Goal: Contribute content: Contribute content

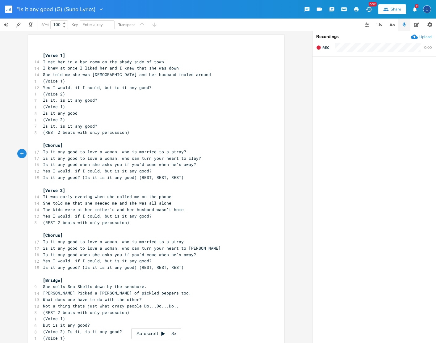
scroll to position [1, 0]
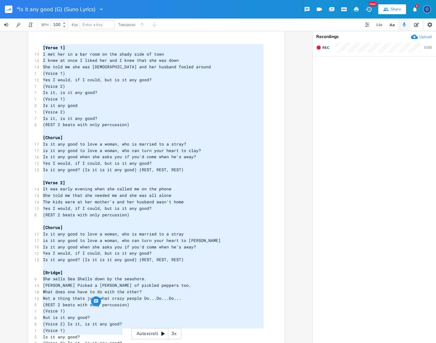
type textarea "[Verse 1] I met her in a bar room on the shady side of town I knew at once I li…"
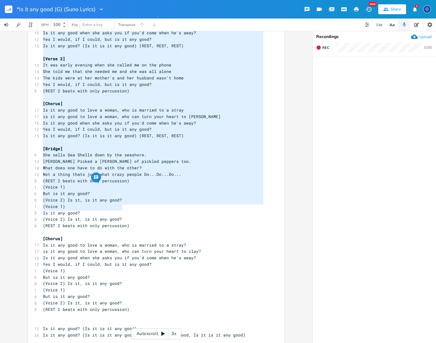
scroll to position [0, 0]
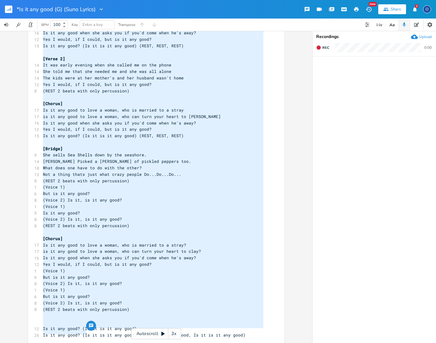
drag, startPoint x: 41, startPoint y: 46, endPoint x: 169, endPoint y: 356, distance: 334.9
click at [169, 343] on html "*Is it any good (G) (Suno Lyrics) New Share 2 O BPM 100 Key Enter a key Transpo…" at bounding box center [218, 171] width 436 height 343
click at [87, 248] on span "is it any good to love a woman, who can turn your heart to clay?" at bounding box center [122, 251] width 158 height 6
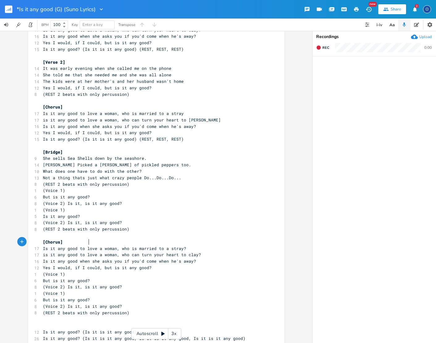
scroll to position [0, 0]
click at [43, 297] on span "But is it any good?" at bounding box center [66, 300] width 47 height 6
type textarea "Is"
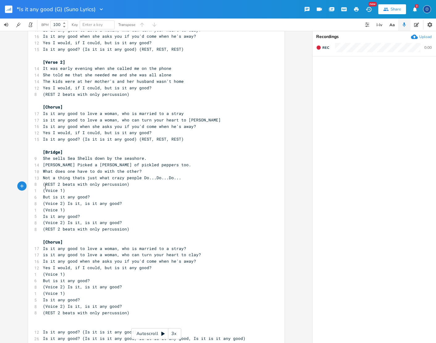
click at [43, 194] on span "But is it any good?" at bounding box center [66, 197] width 47 height 6
type textarea "But"
click at [43, 194] on span "But is it any good?" at bounding box center [66, 197] width 47 height 6
type textarea "I"
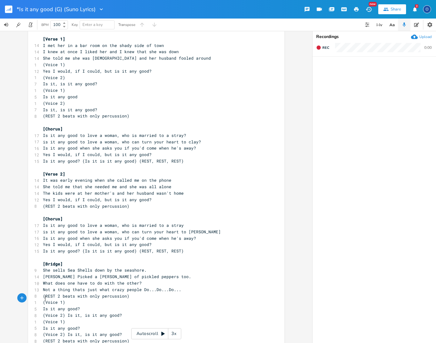
scroll to position [0, 0]
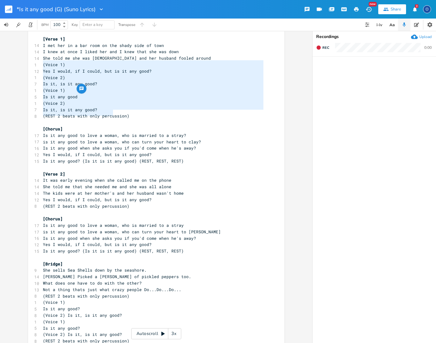
type textarea "(Voice 1) Yes I would, if I could, but is it any good? (Voice 2) Is it, is it a…"
drag, startPoint x: 40, startPoint y: 63, endPoint x: 131, endPoint y: 116, distance: 105.1
click at [131, 116] on div "​ [Verse 1] 14 I met her in a bar room on the shady side of town 14 I knew at o…" at bounding box center [153, 247] width 223 height 437
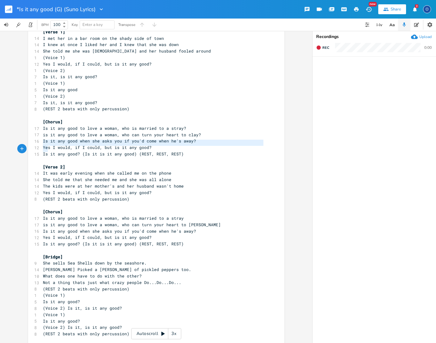
type textarea "Yes I would, if I could, but is it any good? Is it any good? (Is it is it any g…"
drag, startPoint x: 41, startPoint y: 149, endPoint x: 203, endPoint y: 155, distance: 162.6
click at [203, 155] on div "​ [Verse 1] 14 I met her in a bar room on the shady side of town 14 I knew at o…" at bounding box center [153, 240] width 223 height 437
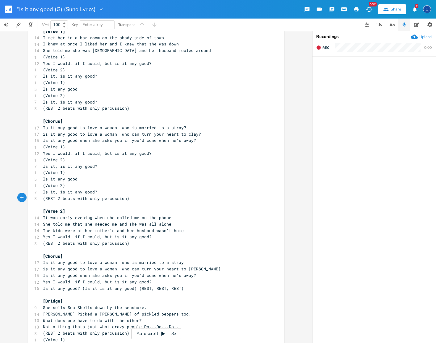
click at [167, 214] on pre "It was early evening when she called me on the phone" at bounding box center [153, 217] width 223 height 6
type textarea "."
drag, startPoint x: 167, startPoint y: 217, endPoint x: 174, endPoint y: 221, distance: 7.3
click at [168, 221] on pre "She told me that she needed me and she was all alone" at bounding box center [153, 224] width 223 height 6
type textarea "."
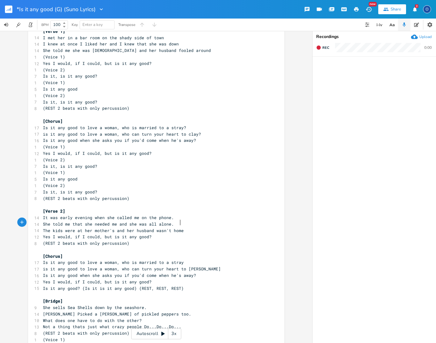
drag, startPoint x: 180, startPoint y: 222, endPoint x: 192, endPoint y: 234, distance: 17.0
click at [180, 227] on pre "The kids were at her mother's and her husband wasn't home" at bounding box center [153, 230] width 223 height 6
type textarea "."
type textarea "Yes I would, if I could, but is it any good? (REST 2 beats with only percussion)"
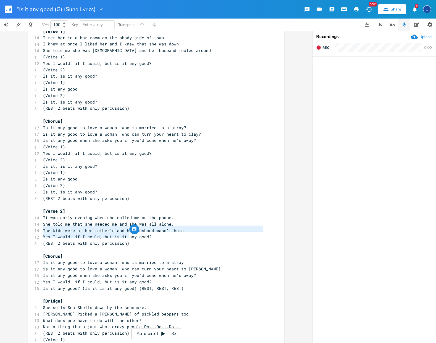
drag, startPoint x: 40, startPoint y: 228, endPoint x: 136, endPoint y: 235, distance: 96.6
click at [135, 235] on div "​ [Verse 1] 14 I met her in a bar room on the shady side of town 14 I knew at o…" at bounding box center [153, 263] width 223 height 482
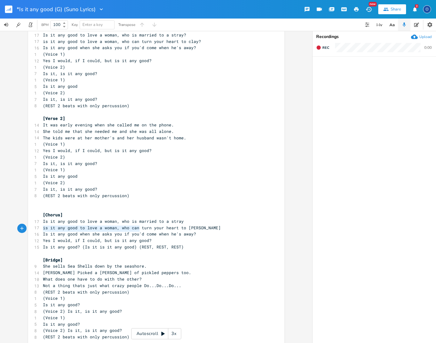
type textarea "Yes I would, if I could, but is it any good? Is it any good? (Is it is it any g…"
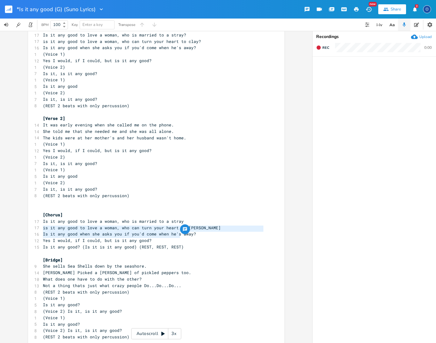
drag, startPoint x: 41, startPoint y: 230, endPoint x: 189, endPoint y: 234, distance: 147.4
click at [189, 234] on div "​ [Verse 1] 14 I met her in a bar room on the shady side of town 14 I knew at o…" at bounding box center [153, 195] width 223 height 533
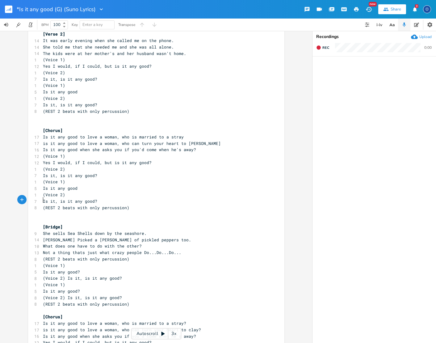
click at [42, 269] on pre "Is it any good?" at bounding box center [153, 272] width 223 height 6
type textarea "But i"
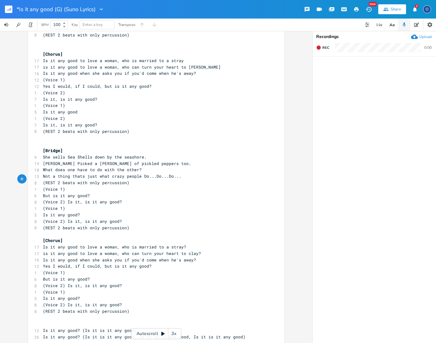
scroll to position [276, 0]
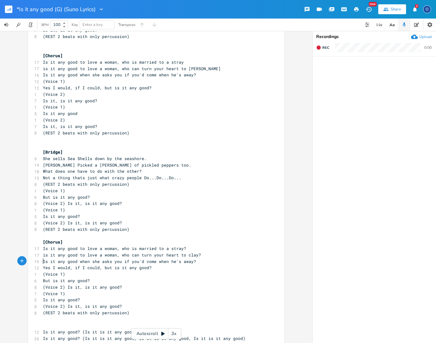
type textarea "But"
drag, startPoint x: 40, startPoint y: 261, endPoint x: 51, endPoint y: 261, distance: 10.8
click at [51, 277] on pre "But is it any good?" at bounding box center [153, 280] width 223 height 6
click at [95, 290] on pre "(Voice 1)" at bounding box center [153, 293] width 223 height 6
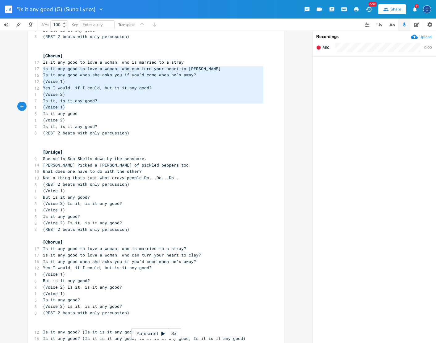
scroll to position [0, 0]
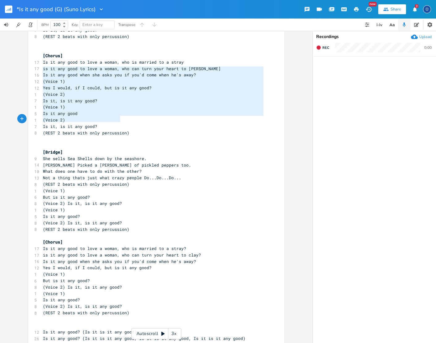
type textarea "(Voice 1) Yes I would, if I could, but is it any good? (Voice 2) Is it, is it a…"
drag, startPoint x: 40, startPoint y: 70, endPoint x: 132, endPoint y: 119, distance: 103.9
click at [132, 119] on div "​ [Verse 1] 14 I met her in a bar room on the shady side of town 14 I knew at o…" at bounding box center [153, 62] width 223 height 585
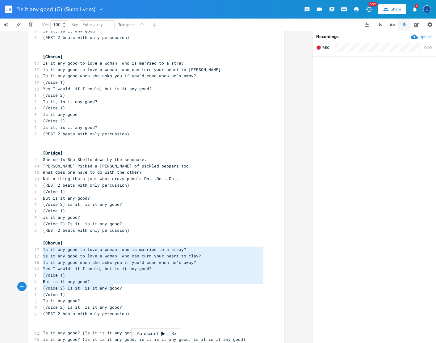
type textarea "Yes I would, if I could, but is it any good? (Voice 1) But is it any good? (Voi…"
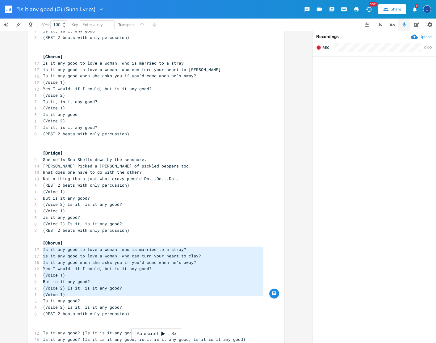
drag, startPoint x: 40, startPoint y: 250, endPoint x: 123, endPoint y: 296, distance: 94.7
click at [125, 297] on div "​ [Verse 1] 14 I met her in a bar room on the shady side of town 14 I knew at o…" at bounding box center [153, 63] width 223 height 585
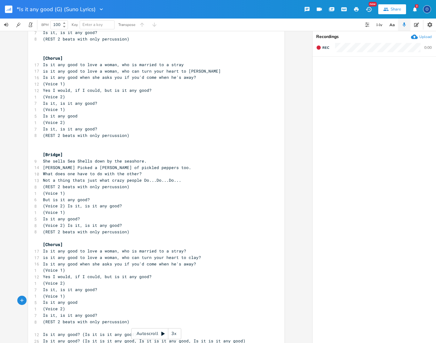
scroll to position [0, 0]
type textarea "(REST 2 beats with only percussion)"
drag, startPoint x: 41, startPoint y: 300, endPoint x: 134, endPoint y: 303, distance: 92.4
click at [134, 319] on pre "(REST 2 beats with only percussion)" at bounding box center [153, 322] width 223 height 6
click at [44, 319] on pre "​" at bounding box center [153, 322] width 223 height 6
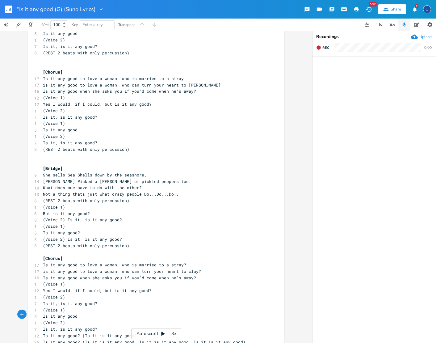
scroll to position [260, 0]
click at [46, 343] on pre "​" at bounding box center [153, 348] width 223 height 6
type textarea "REST...REST...REST"
drag, startPoint x: 41, startPoint y: 334, endPoint x: 100, endPoint y: 336, distance: 59.0
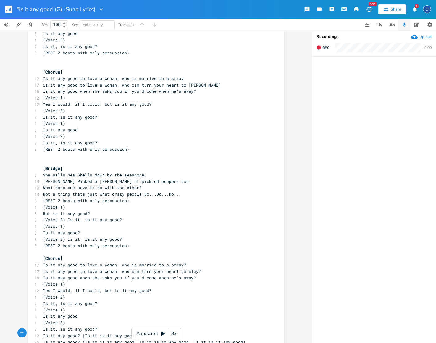
scroll to position [0, 0]
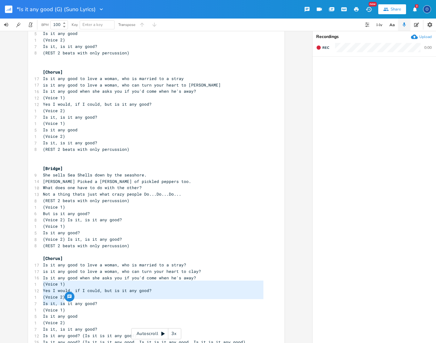
type textarea "Is it, is it any good? (Voice 1) Is it any good (Voice 2) Is it, is it any good?"
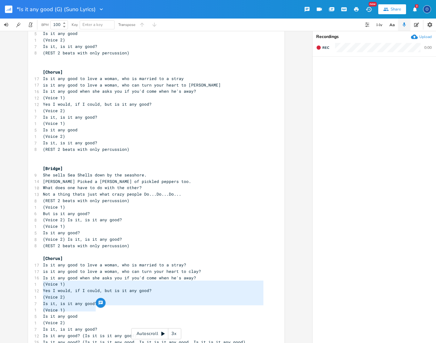
drag, startPoint x: 40, startPoint y: 284, endPoint x: 104, endPoint y: 306, distance: 68.2
click at [104, 306] on div "​ [Verse 1] 14 I met her in a bar room on the shady side of town 14 I knew at o…" at bounding box center [153, 72] width 223 height 572
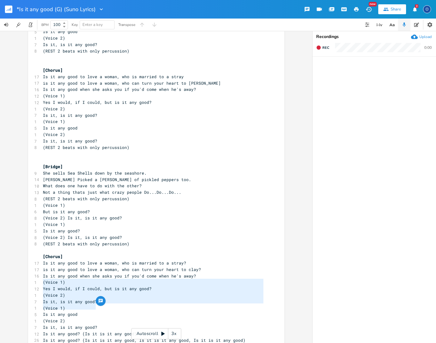
scroll to position [0, 1]
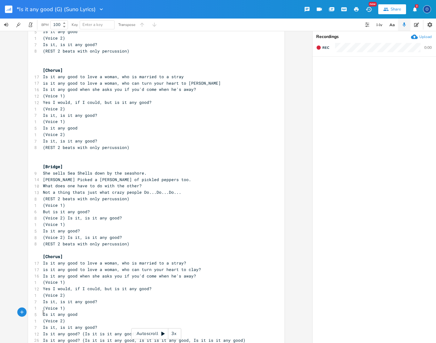
click at [42, 331] on pre "Is it any good? (Is it is it any good)" at bounding box center [153, 334] width 223 height 6
click at [44, 331] on span "Is it, is it any good?" at bounding box center [70, 334] width 54 height 6
type textarea "Is it, is it any good?"
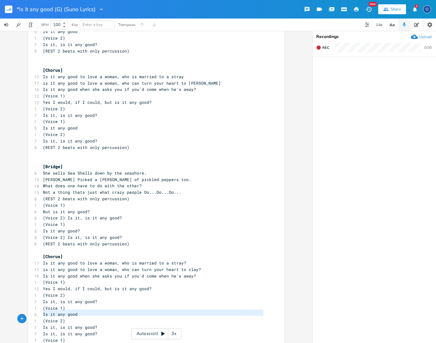
click at [44, 331] on span "Is it, is it any good?" at bounding box center [70, 334] width 54 height 6
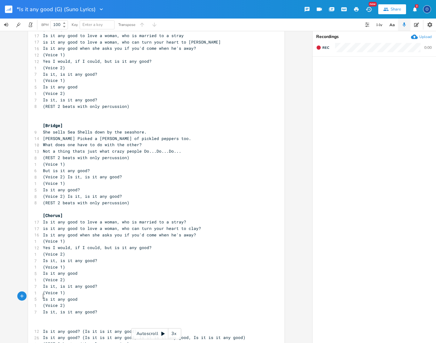
click at [46, 315] on pre "​" at bounding box center [153, 318] width 223 height 6
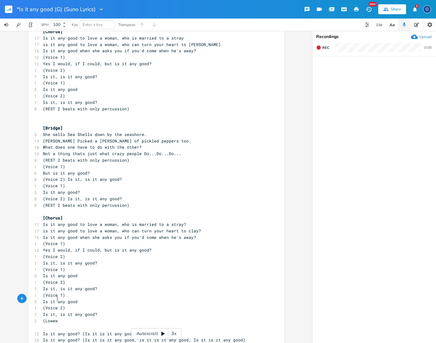
scroll to position [0, 14]
type textarea "(Lowewr, trailing off)"
click at [44, 311] on span "Is it, is it any good?" at bounding box center [70, 314] width 54 height 6
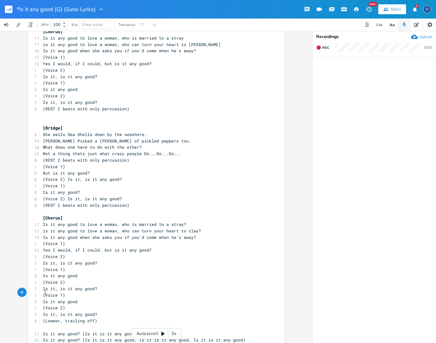
type textarea "Is it, is it any good?"
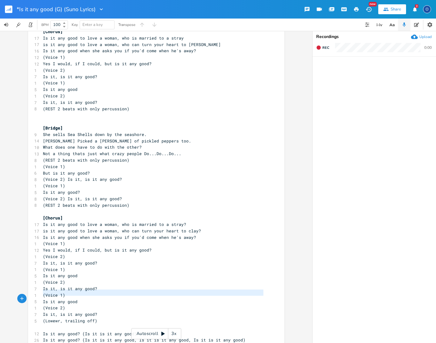
click at [44, 311] on span "Is it, is it any good?" at bounding box center [70, 314] width 54 height 6
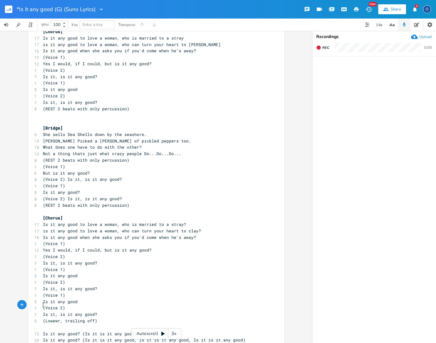
click at [47, 324] on pre "​" at bounding box center [153, 327] width 223 height 6
paste textarea
click at [97, 324] on pre "Is it, is it any good?" at bounding box center [153, 327] width 223 height 6
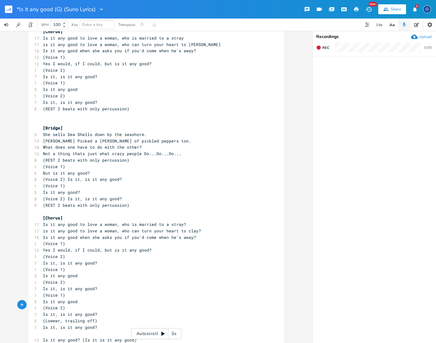
paste textarea
click at [154, 324] on pre "Is it, is it any good? Is it, is it any good?" at bounding box center [153, 327] width 223 height 6
paste textarea
click at [150, 324] on span "Is it, is it any good? Is it, is it any good?Is it, is it any good?" at bounding box center [126, 327] width 166 height 6
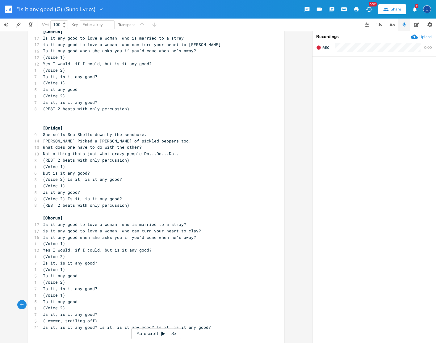
click at [98, 324] on span "Is it, is it any good? Is it, is it any good? Is it, is it any good?" at bounding box center [127, 327] width 168 height 6
click at [96, 324] on span "Is it, is it any good? Is it, is it any good? Is it, is it any good?" at bounding box center [127, 327] width 168 height 6
click at [95, 331] on span "Is it, is it any good? Is it, is it any good?" at bounding box center [98, 334] width 111 height 6
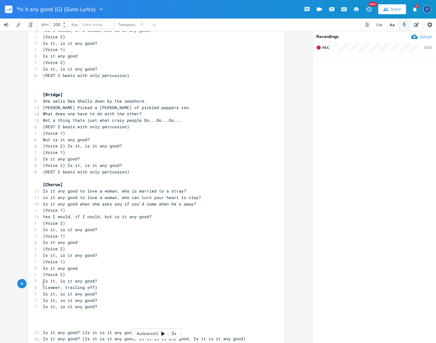
scroll to position [333, 0]
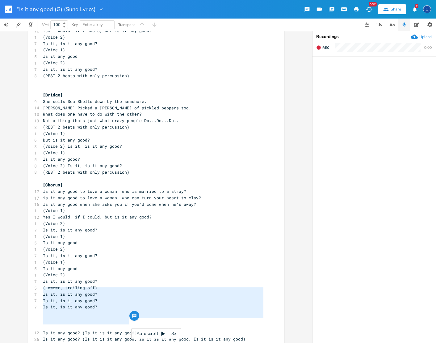
type textarea "Is it any good? (Is it is it any good) Is it any good? (Is it is it any good, I…"
drag, startPoint x: 42, startPoint y: 292, endPoint x: 249, endPoint y: 313, distance: 208.7
click at [249, 313] on div "​ [Verse 1] 14 I met her in a bar room on the shady side of town 14 I knew at o…" at bounding box center [153, 34] width 223 height 643
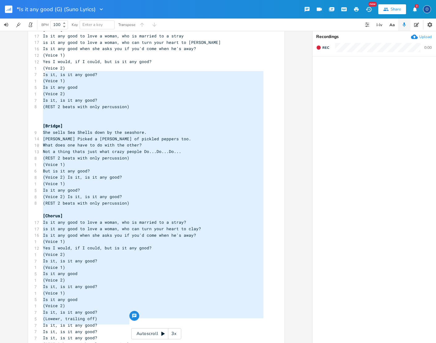
scroll to position [32, 0]
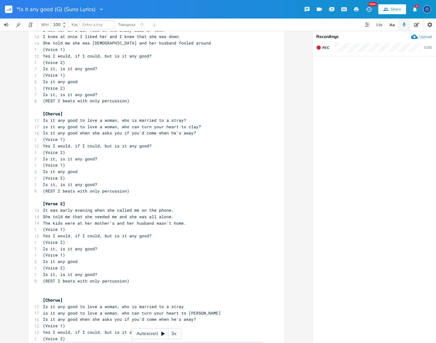
type textarea "[Verse 1] I met her in a bar room on the shady side of town I knew at once I li…"
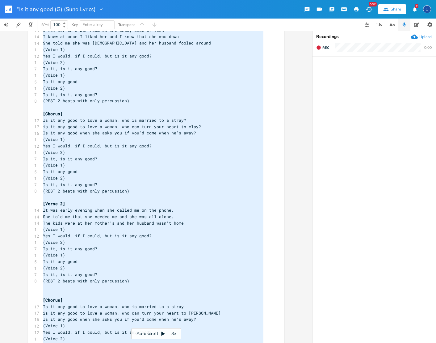
drag, startPoint x: 126, startPoint y: 321, endPoint x: 13, endPoint y: -32, distance: 370.9
click at [13, 0] on html "*Is it any good (G) (Suno Lyrics) New Share 2 O BPM 100 Key Enter a key Transpo…" at bounding box center [218, 171] width 436 height 343
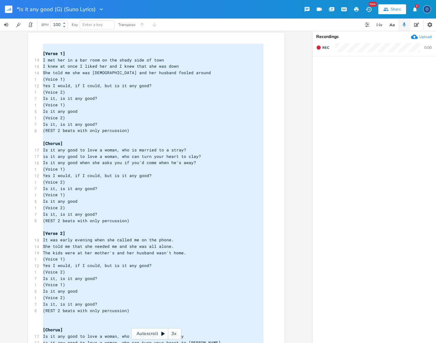
scroll to position [0, 56]
click at [169, 59] on pre "I met her in a bar room on the shady side of town" at bounding box center [153, 60] width 223 height 6
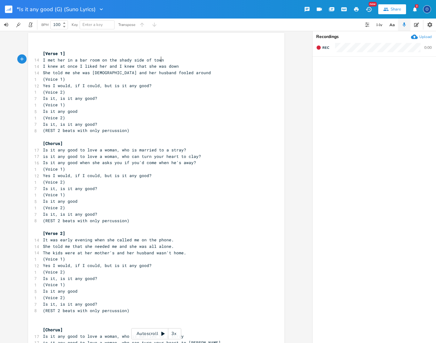
scroll to position [0, 0]
type textarea "."
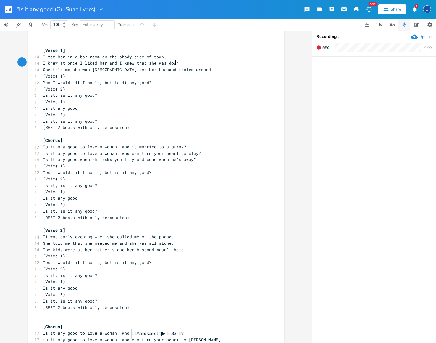
click at [178, 66] on div "​ [Verse 1] 14 I met her in a bar room on the shady side of town. 14 I knew at …" at bounding box center [153, 346] width 223 height 610
type textarea "."
click at [181, 70] on pre "She told me she was [DEMOGRAPHIC_DATA] and her husband fooled around" at bounding box center [153, 69] width 223 height 6
type textarea "."
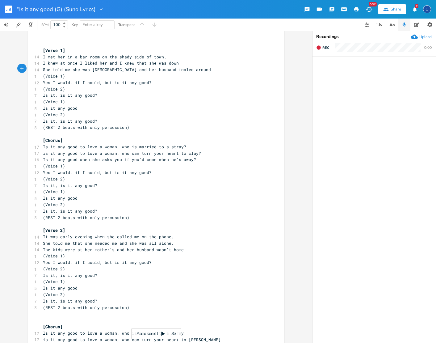
scroll to position [0, 1]
click at [56, 125] on span "(REST 2 beats with only percussion)" at bounding box center [86, 128] width 87 height 6
type textarea "3"
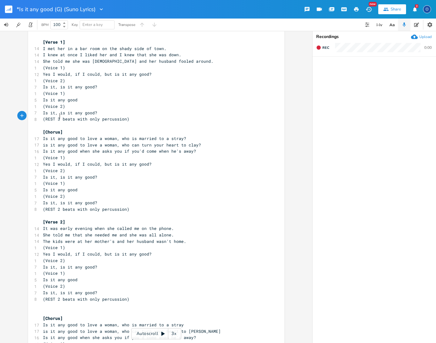
scroll to position [14, 0]
type textarea "2"
click at [57, 206] on span "(REST 2 beats with only percussion)" at bounding box center [86, 209] width 87 height 6
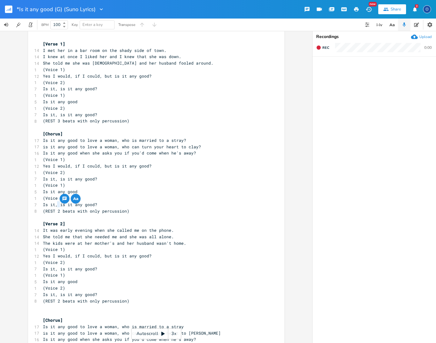
scroll to position [0, 0]
drag, startPoint x: 55, startPoint y: 118, endPoint x: 63, endPoint y: 126, distance: 11.6
click at [57, 118] on span "(REST 3 beats with only percussion)" at bounding box center [86, 121] width 87 height 6
type textarea "2"
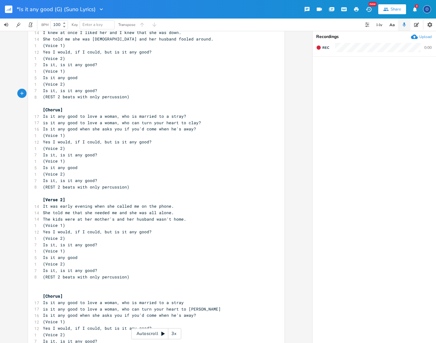
scroll to position [37, 0]
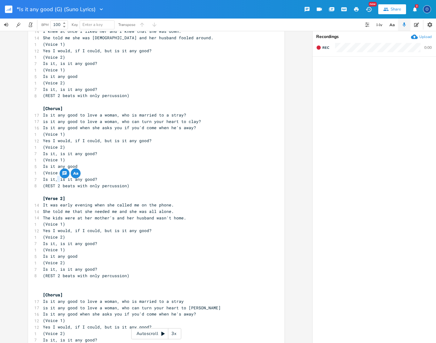
click at [57, 183] on span "(REST 2 beats with only percussion)" at bounding box center [86, 186] width 87 height 6
type textarea "3"
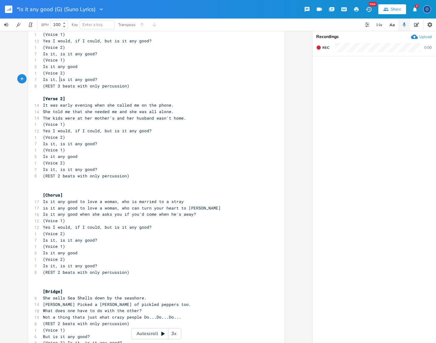
scroll to position [151, 0]
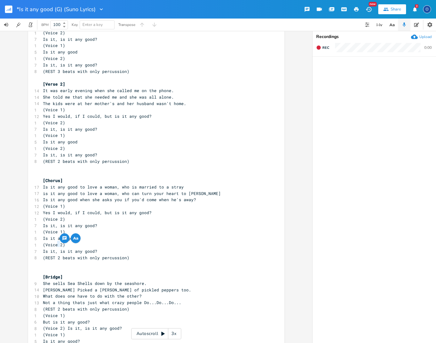
drag, startPoint x: 55, startPoint y: 244, endPoint x: 58, endPoint y: 246, distance: 3.2
click at [57, 255] on span "(REST 2 beats with only percussion)" at bounding box center [86, 258] width 87 height 6
type textarea "3"
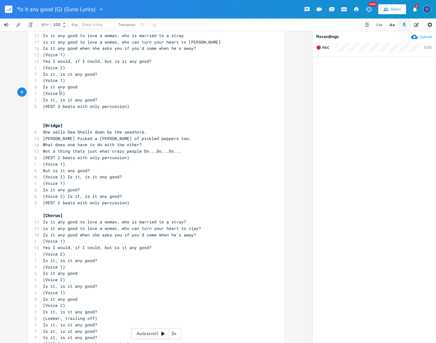
scroll to position [302, 0]
drag, startPoint x: 55, startPoint y: 320, endPoint x: 58, endPoint y: 320, distance: 3.4
click at [58, 320] on div "2 x ​ [Verse 1] 14 I met her in a bar room on the shady side of town. 14 I knew…" at bounding box center [156, 47] width 256 height 630
type textarea "3"
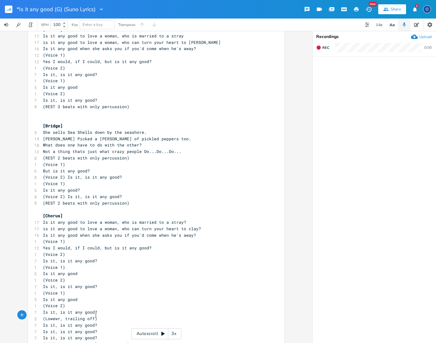
click at [137, 335] on pre "Is it, is it any good?" at bounding box center [153, 338] width 223 height 6
click at [133, 341] on pre "(REST 3 beats with only percussion)" at bounding box center [153, 344] width 223 height 6
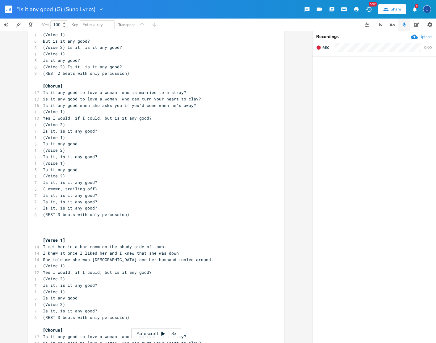
scroll to position [431, 0]
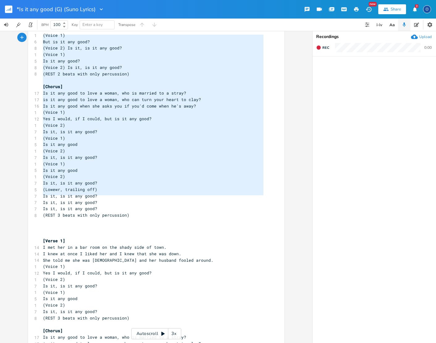
type textarea "[Verse 1] I met her in a bar room on the shady side of town. I knew at once I l…"
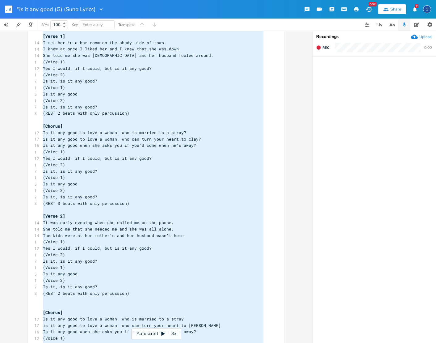
drag, startPoint x: 149, startPoint y: 199, endPoint x: 10, endPoint y: -41, distance: 277.5
click at [10, 0] on html "*Is it any good (G) (Suno Lyrics) New Share 2 O BPM 100 Key Enter a key Transpo…" at bounding box center [218, 171] width 436 height 343
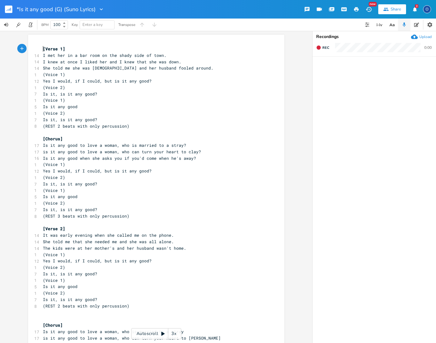
scroll to position [0, 0]
click at [42, 48] on pre "[Verse 1]" at bounding box center [153, 49] width 223 height 6
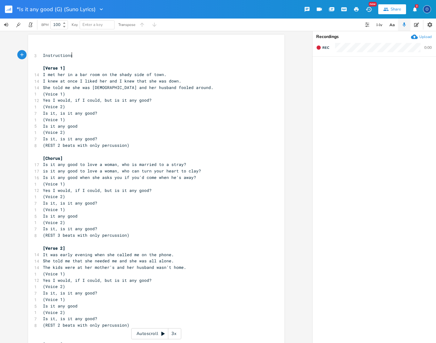
type textarea "Instructions:"
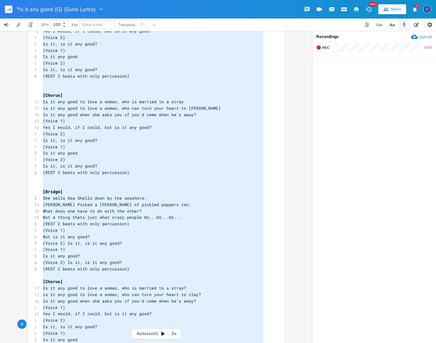
scroll to position [904, 0]
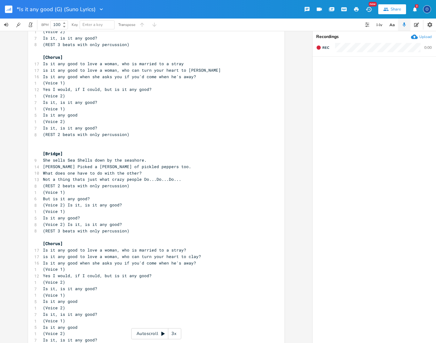
type textarea "[Verse 1] I met her in a bar room on the shady side of town. I knew at once I l…"
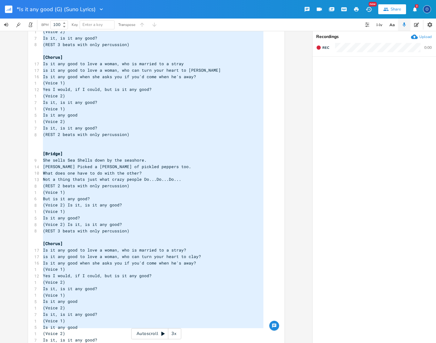
drag, startPoint x: 41, startPoint y: 79, endPoint x: 129, endPoint y: 363, distance: 297.0
click at [129, 343] on html "*Is it any good (G) (Suno Lyrics) New Share 2 O BPM 100 Key Enter a key Transpo…" at bounding box center [218, 171] width 436 height 343
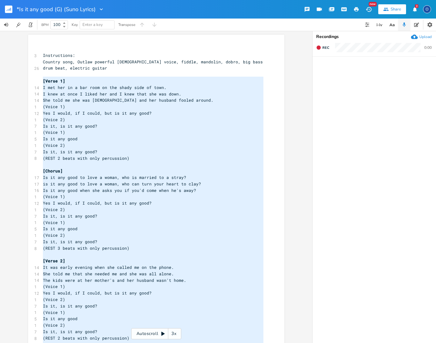
scroll to position [0, 0]
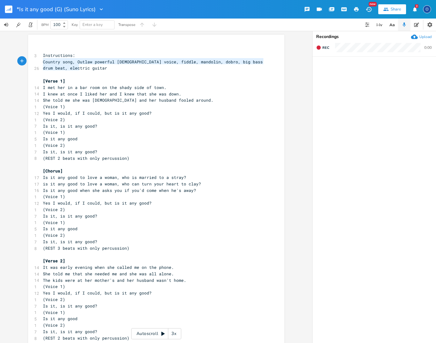
type textarea "Instructions: Country song, Outlaw powerful [DEMOGRAPHIC_DATA] voice, fiddle, m…"
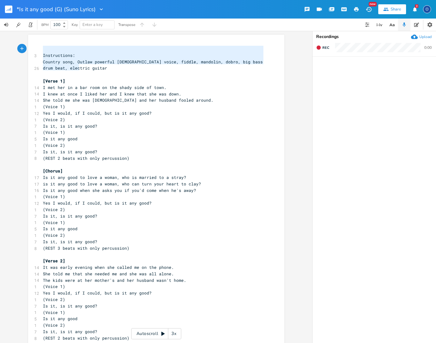
drag, startPoint x: 83, startPoint y: 68, endPoint x: -20, endPoint y: 41, distance: 106.7
click at [0, 41] on html "*Is it any good (G) (Suno Lyrics) New Share 2 O BPM 100 Key Enter a key Transpo…" at bounding box center [218, 171] width 436 height 343
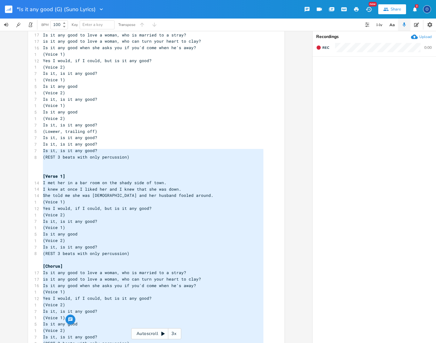
scroll to position [892, 0]
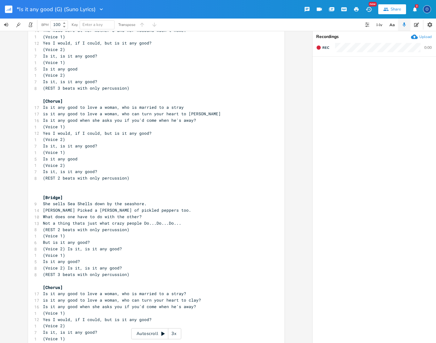
type textarea "[Verse 1] I met her in a bar room on the shady side of town. I knew at once I l…"
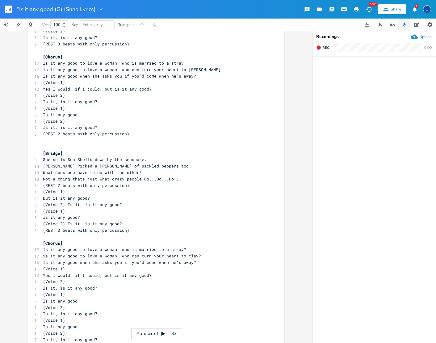
scroll to position [0, 0]
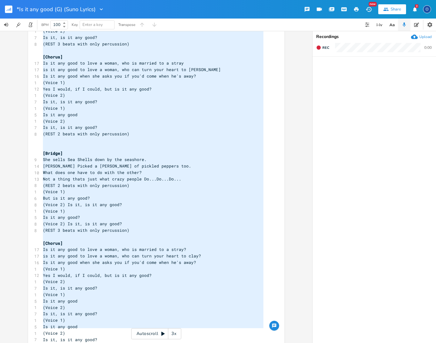
drag, startPoint x: 39, startPoint y: 156, endPoint x: 130, endPoint y: 352, distance: 215.2
click at [130, 343] on html "*Is it any good (G) (Suno Lyrics) New Share 2 O BPM 100 Key Enter a key Transpo…" at bounding box center [218, 171] width 436 height 343
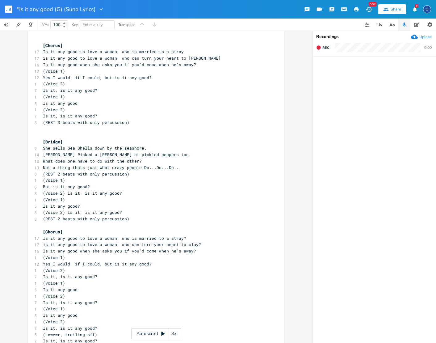
type textarea "[Verse 1] I met her in a bar room on the shady side of town. I knew at once I l…"
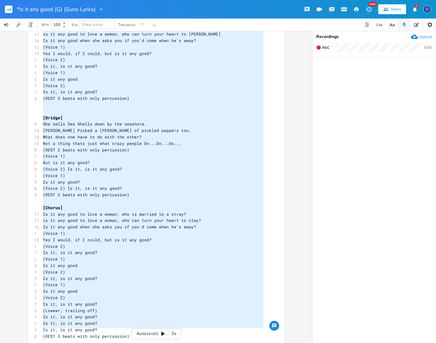
drag, startPoint x: 40, startPoint y: 66, endPoint x: 205, endPoint y: 373, distance: 347.9
click at [205, 343] on html "*Is it any good (G) (Suno Lyrics) New Share 2 O BPM 100 Key Enter a key Transpo…" at bounding box center [218, 171] width 436 height 343
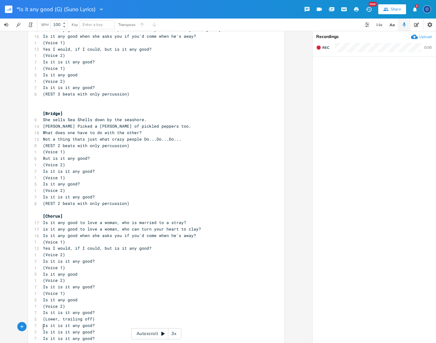
scroll to position [327, 0]
